Goal: Information Seeking & Learning: Learn about a topic

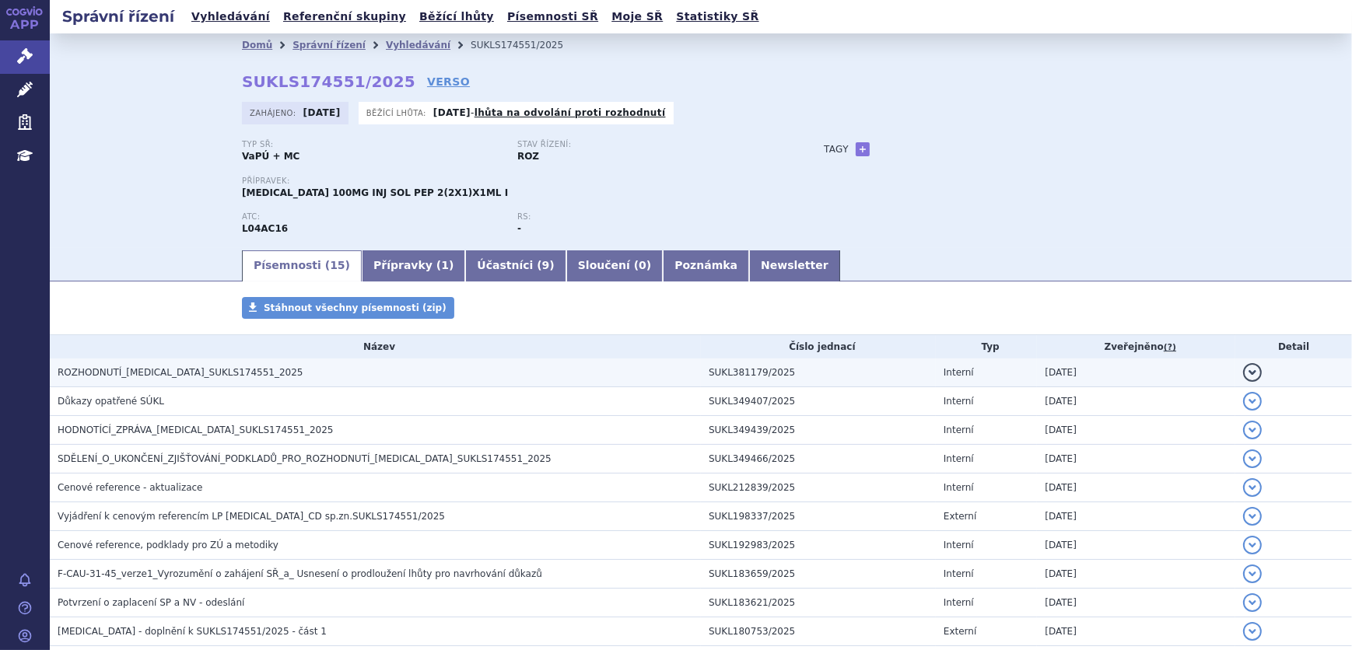
click at [278, 370] on h3 "ROZHODNUTÍ_[MEDICAL_DATA]_SUKLS174551_2025" at bounding box center [379, 373] width 643 height 16
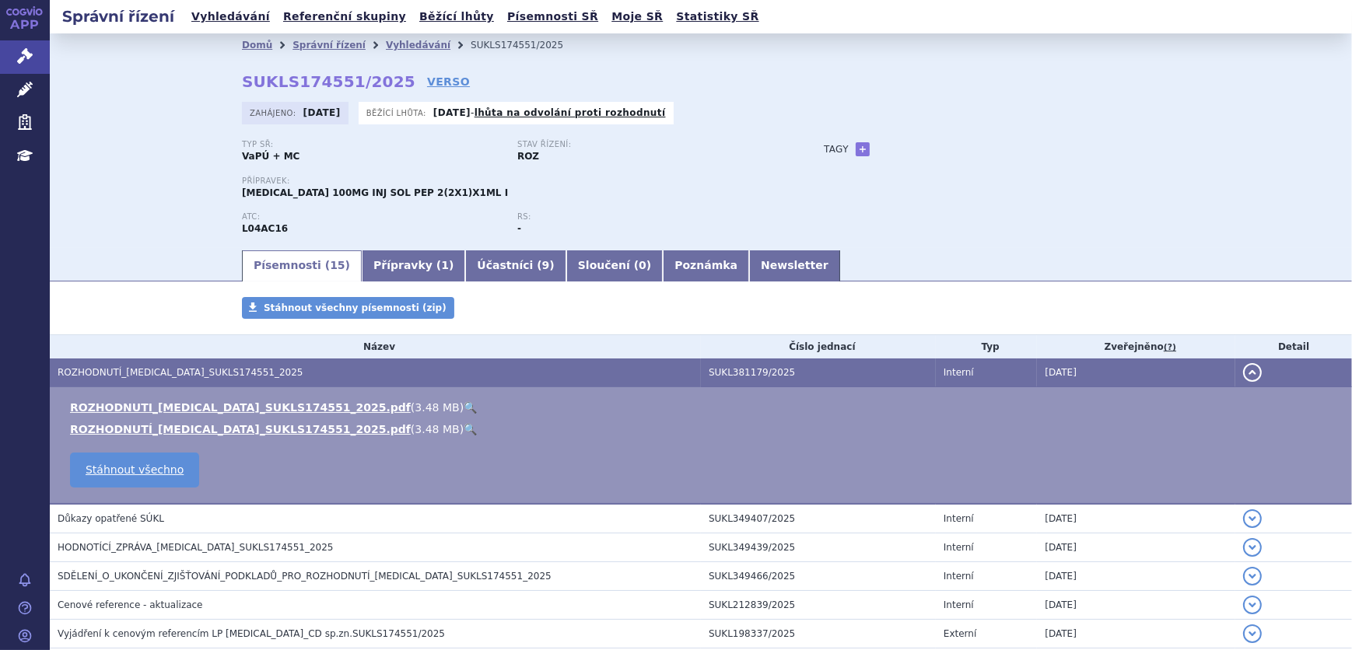
click at [464, 408] on link "🔍" at bounding box center [470, 407] width 13 height 12
click at [749, 263] on link "Newsletter" at bounding box center [794, 265] width 91 height 31
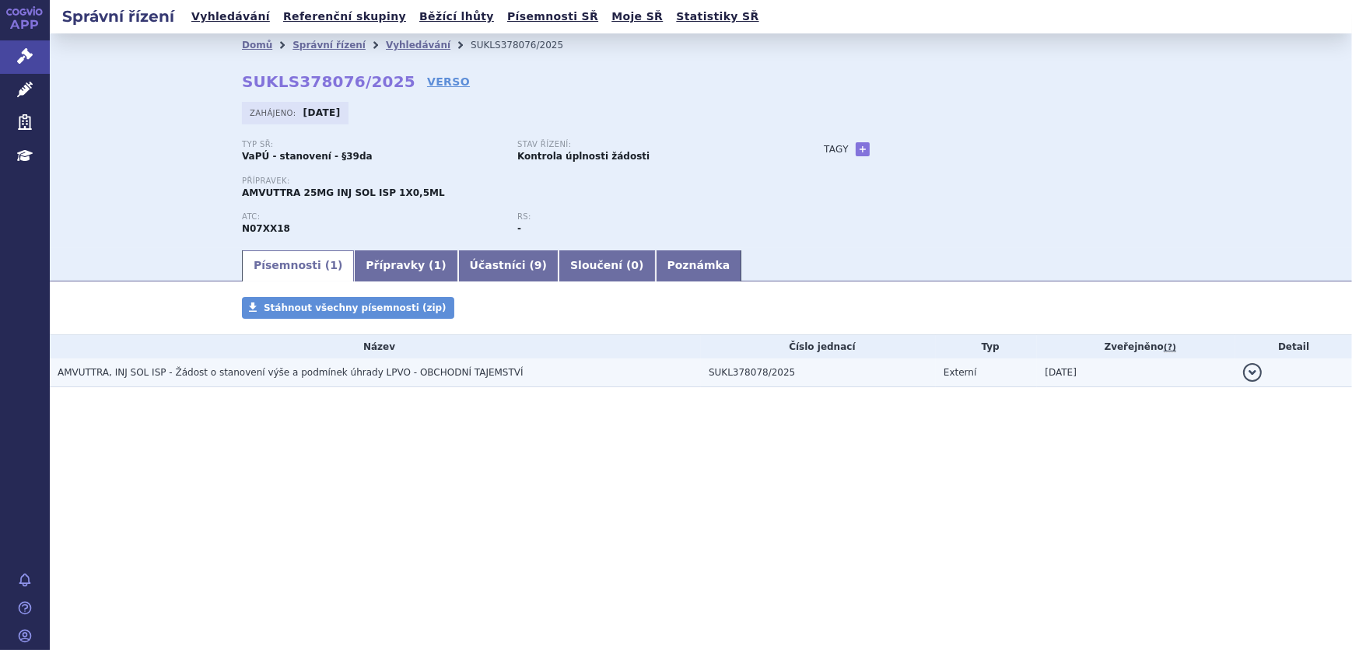
click at [567, 366] on h3 "AMVUTTRA, INJ SOL ISP - Žádost o stanovení výše a podmínek úhrady LPVO - OBCHOD…" at bounding box center [379, 373] width 643 height 16
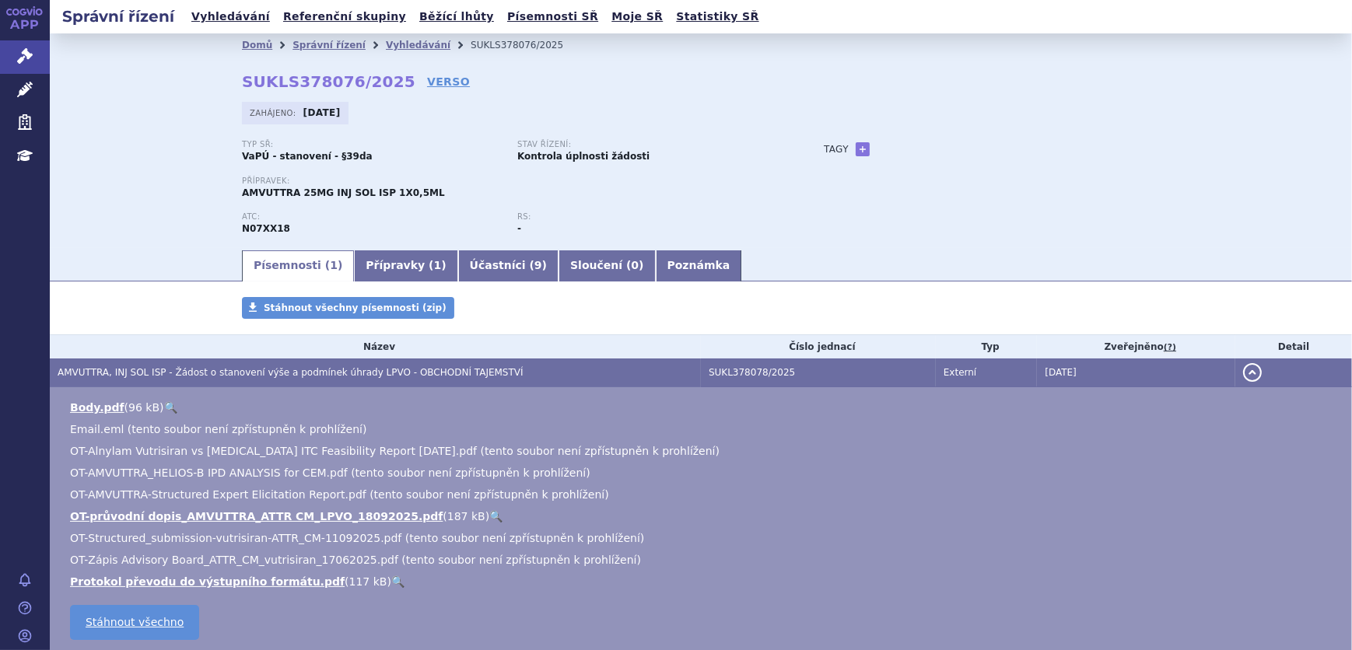
click at [489, 510] on link "🔍" at bounding box center [495, 516] width 13 height 12
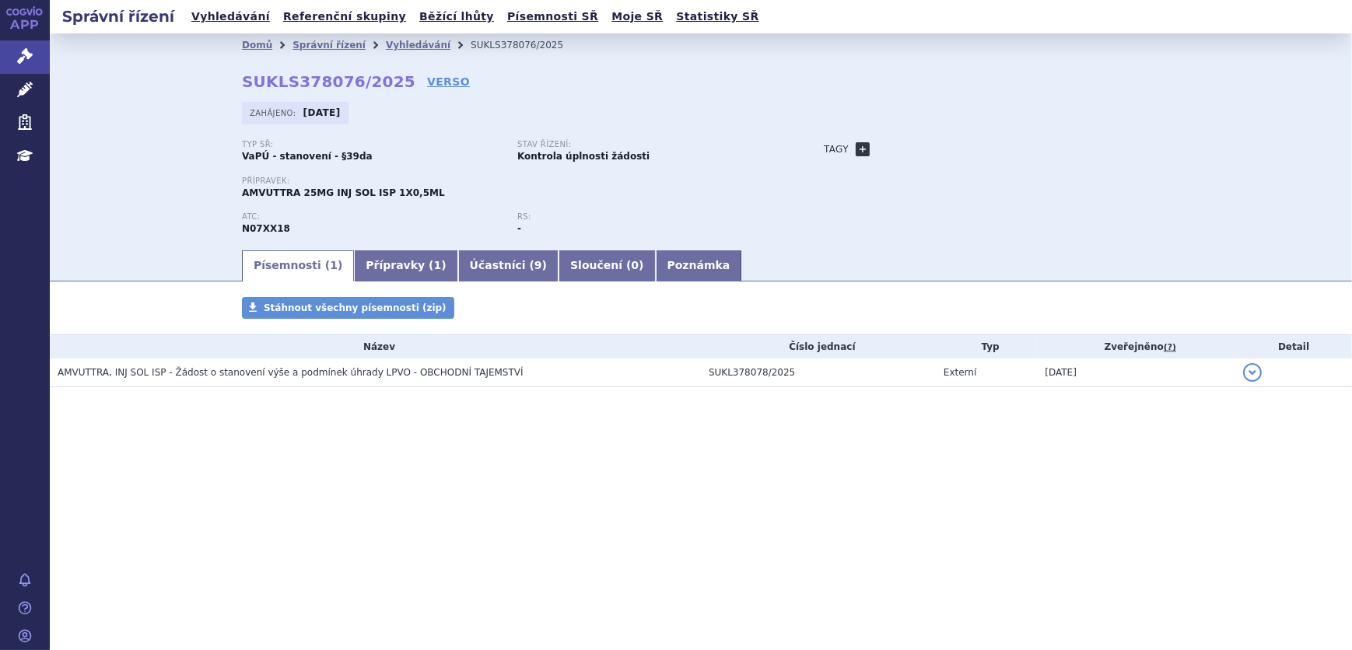
click at [857, 146] on link "+" at bounding box center [863, 149] width 14 height 14
click at [904, 151] on span at bounding box center [933, 149] width 112 height 20
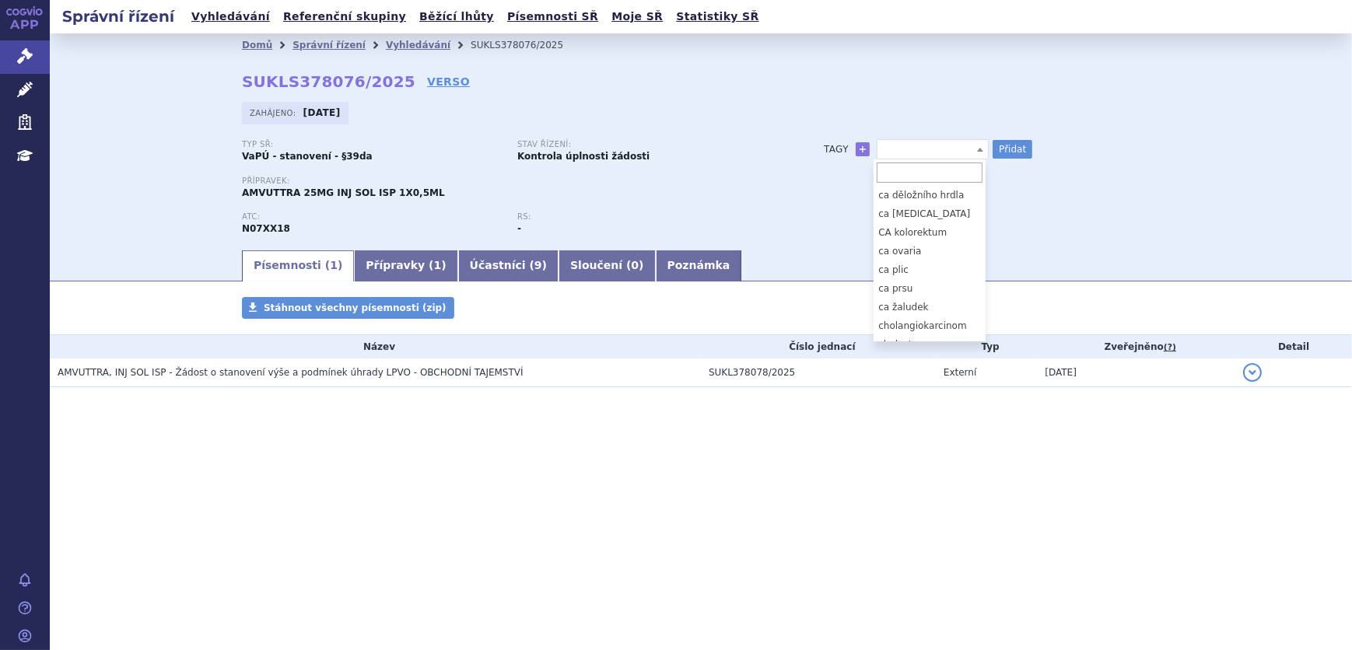
scroll to position [141, 0]
select select "ATTR-CM)"
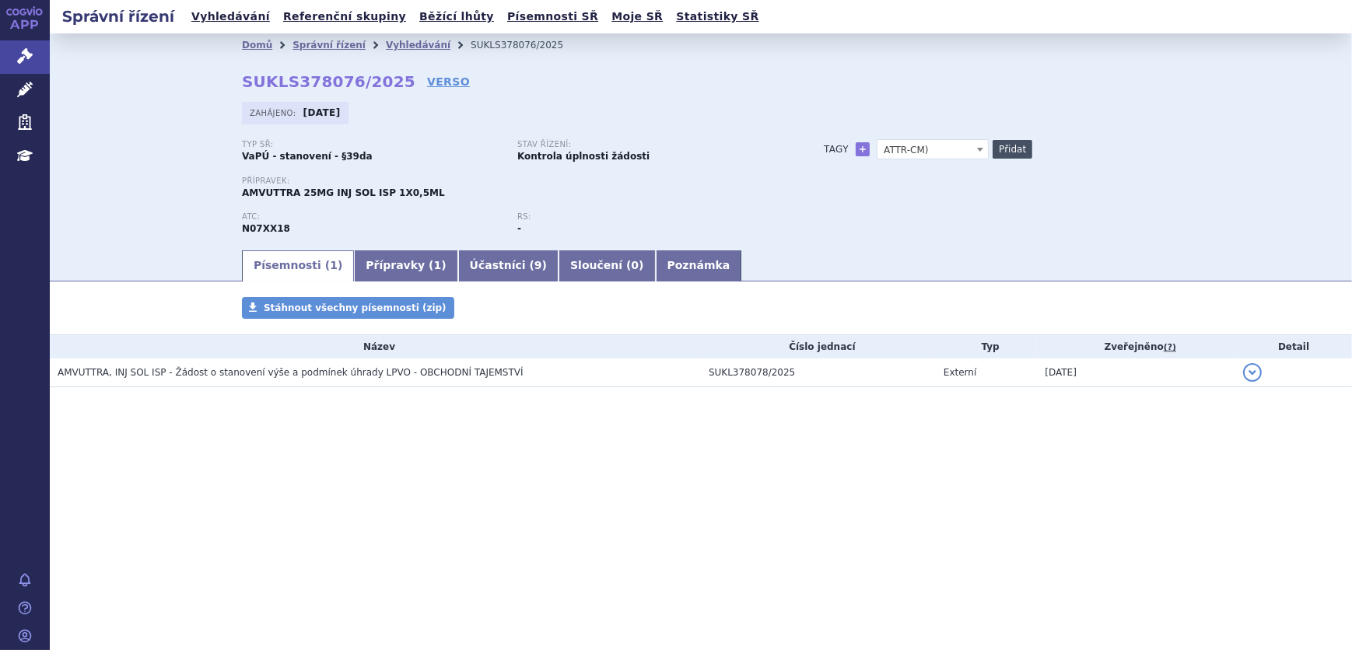
click at [1027, 143] on button "Přidat" at bounding box center [1013, 149] width 40 height 19
select select
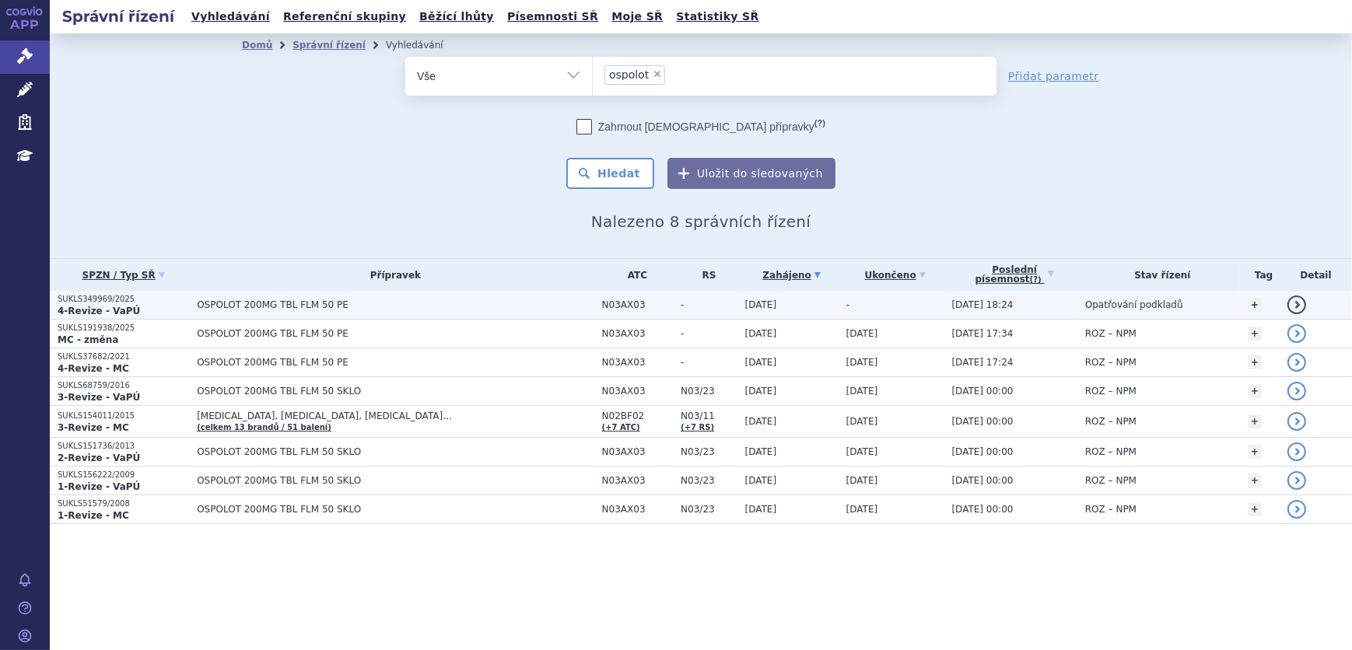
click at [437, 298] on td "OSPOLOT 200MG TBL FLM 50 PE" at bounding box center [391, 305] width 405 height 29
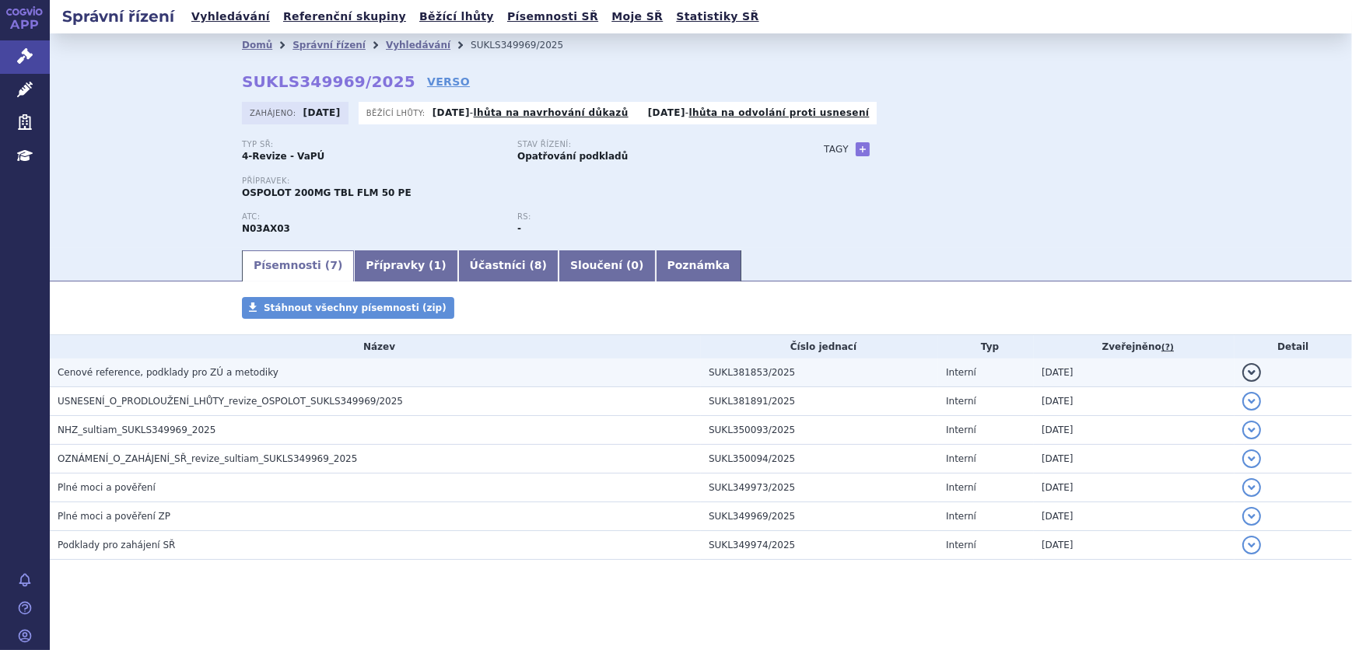
scroll to position [2, 0]
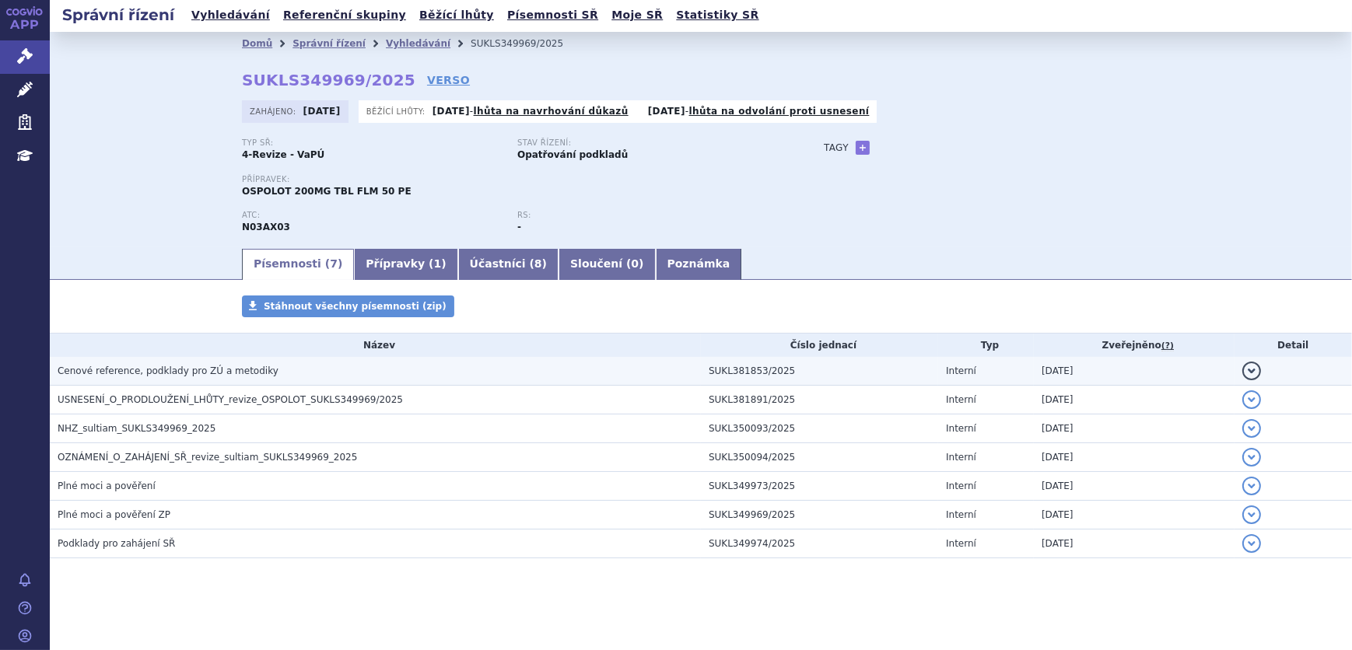
click at [286, 369] on h3 "Cenové reference, podklady pro ZÚ a metodiky" at bounding box center [379, 371] width 643 height 16
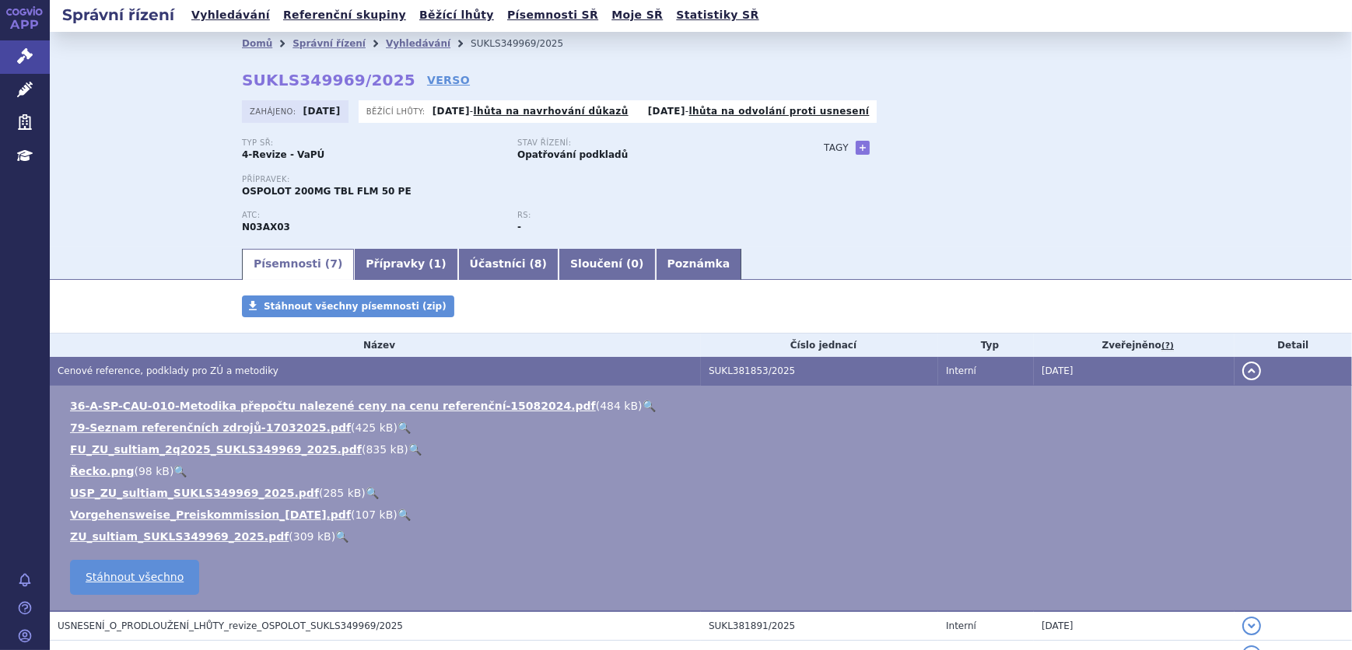
click at [408, 447] on link "🔍" at bounding box center [414, 449] width 13 height 12
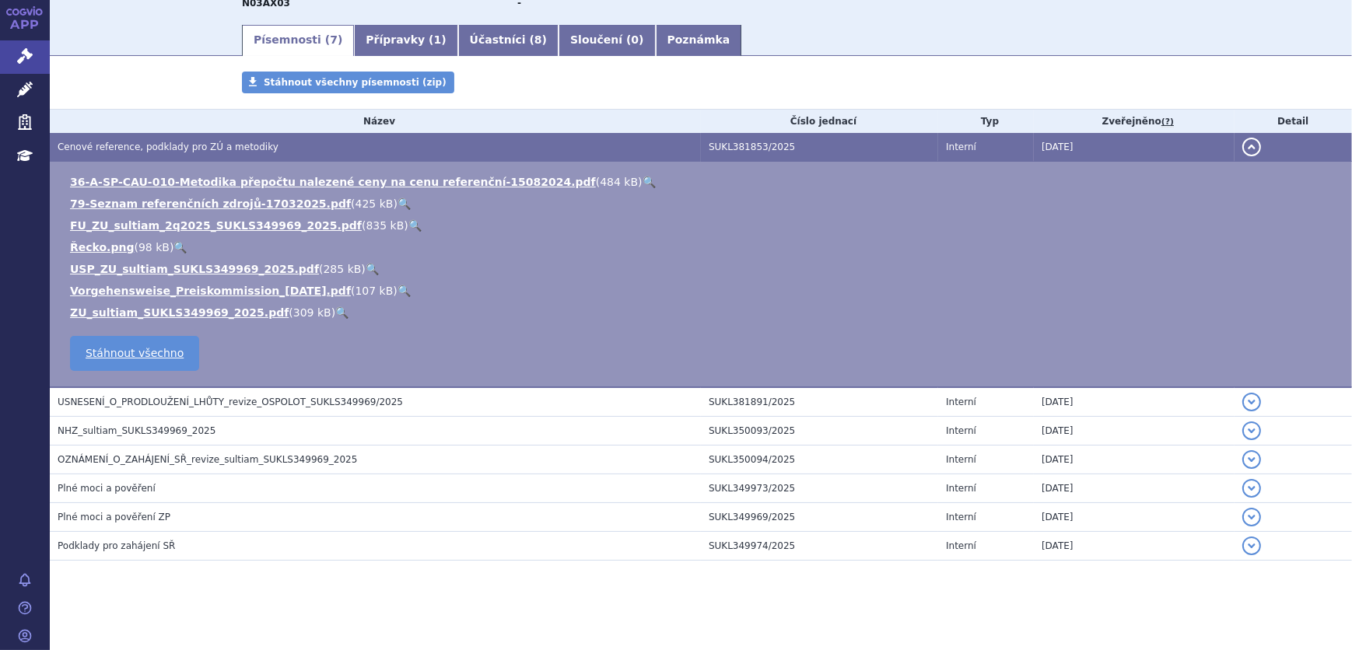
scroll to position [228, 0]
